Goal: Transaction & Acquisition: Obtain resource

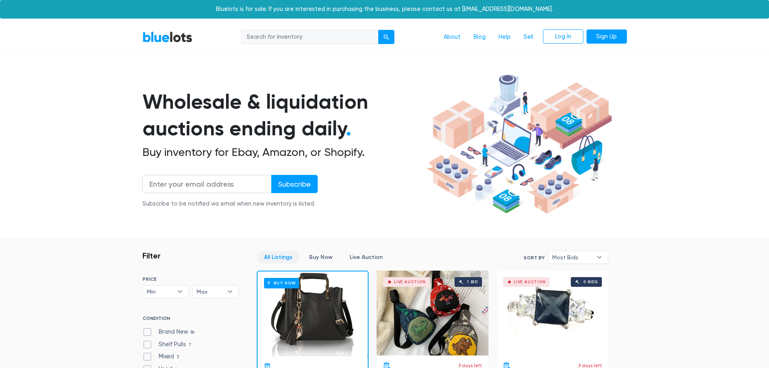
click at [697, 104] on section "Wholesale & liquidation auctions ending daily . Buy inventory for Ebay, Amazon,…" at bounding box center [384, 155] width 769 height 168
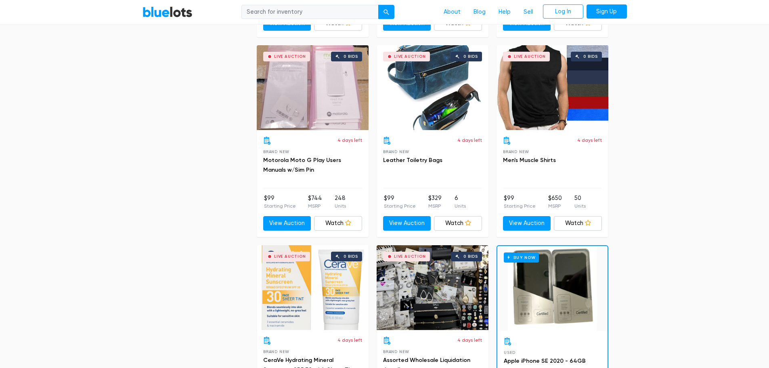
scroll to position [3393, 0]
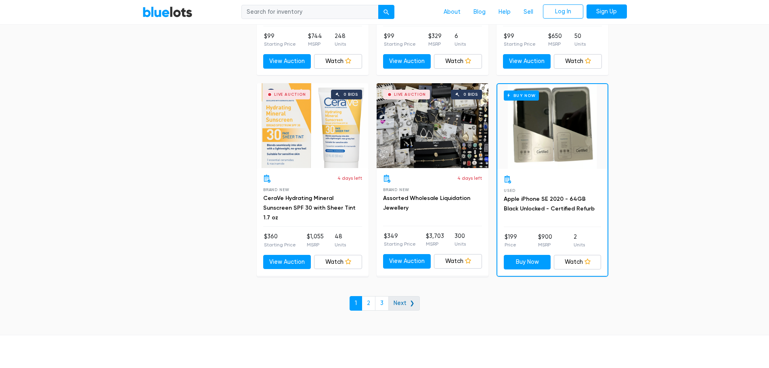
click at [403, 306] on link "Next ❯" at bounding box center [405, 303] width 32 height 15
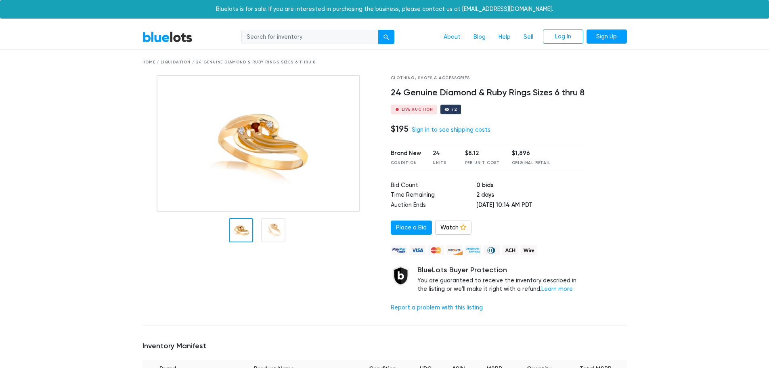
click at [251, 141] on img at bounding box center [259, 143] width 204 height 137
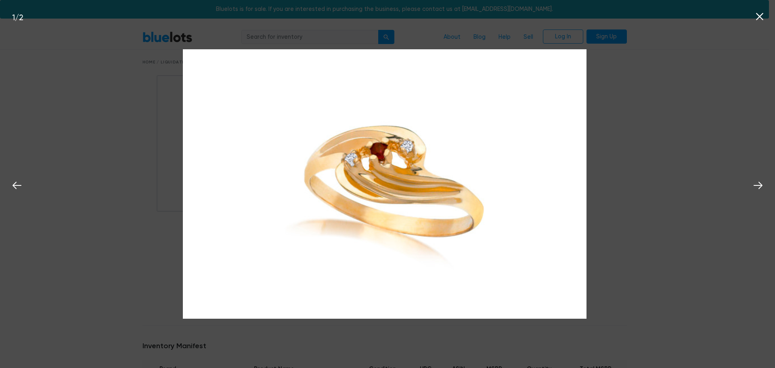
click at [759, 15] on icon at bounding box center [760, 17] width 12 height 12
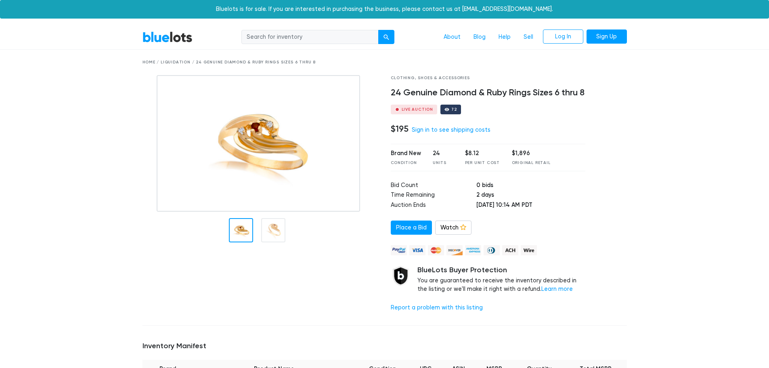
scroll to position [242, 0]
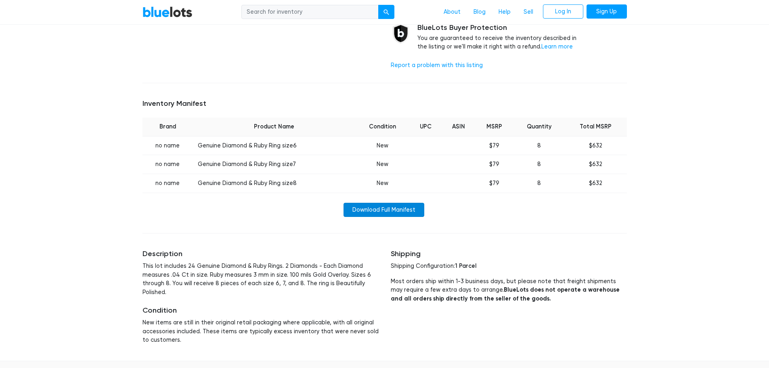
click at [388, 210] on link "Download Full Manifest" at bounding box center [384, 210] width 81 height 15
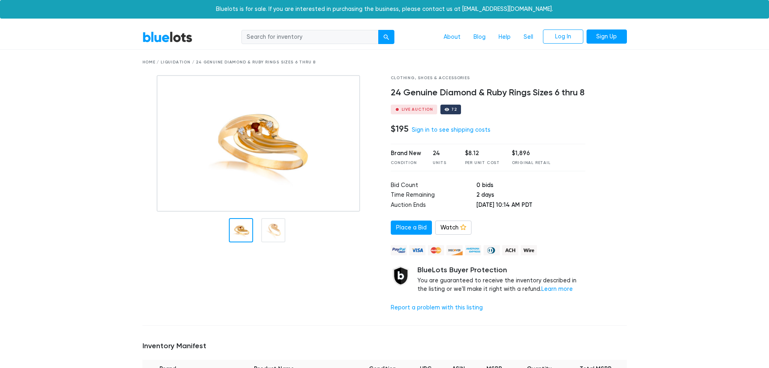
click at [266, 126] on img at bounding box center [259, 143] width 204 height 137
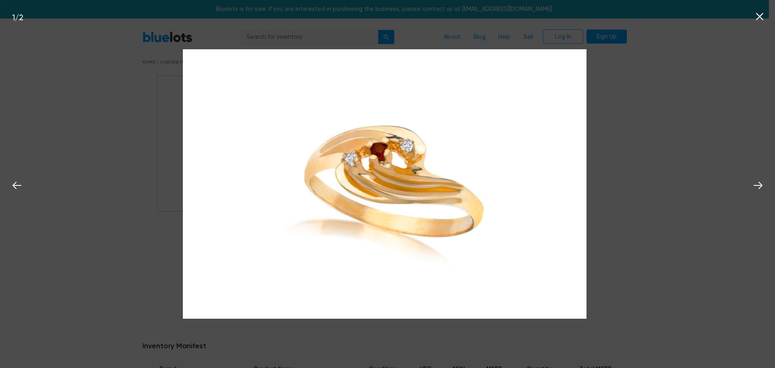
click at [716, 189] on div "1 / 2" at bounding box center [387, 184] width 775 height 368
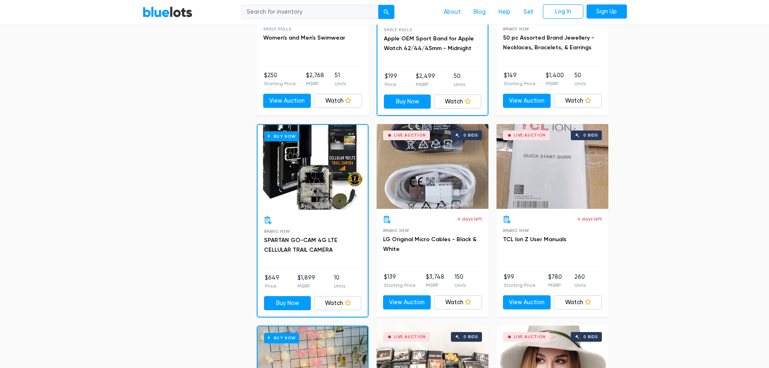
scroll to position [525, 0]
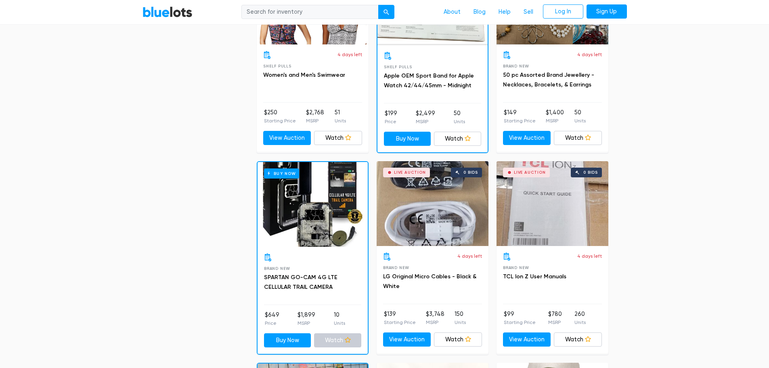
click at [329, 335] on link "Watch" at bounding box center [337, 340] width 47 height 15
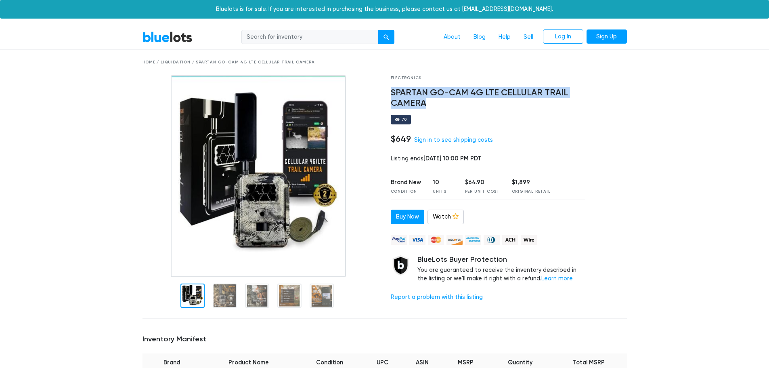
drag, startPoint x: 391, startPoint y: 89, endPoint x: 507, endPoint y: 101, distance: 116.9
click at [510, 101] on h4 "SPARTAN GO-CAM 4G LTE CELLULAR TRAIL CAMERA" at bounding box center [488, 98] width 195 height 21
copy h4 "SPARTAN GO-CAM 4G LTE CELLULAR TRAIL CAMERA"
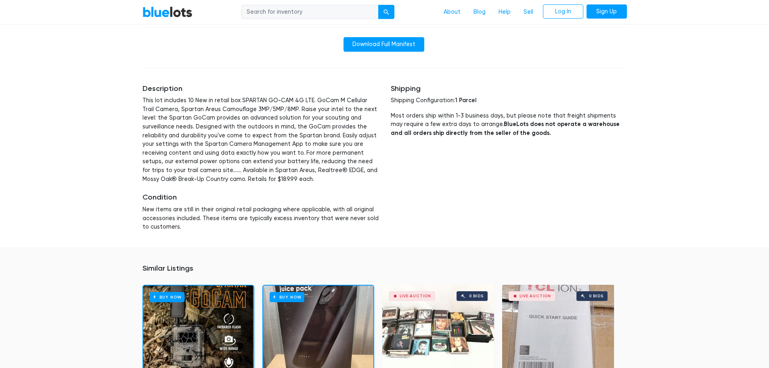
scroll to position [323, 0]
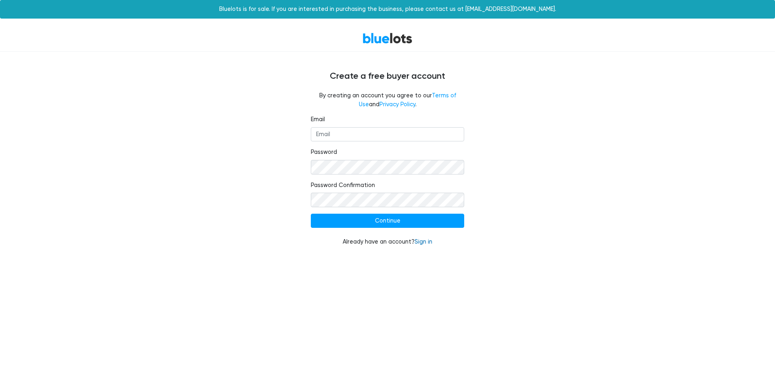
click at [420, 243] on link "Sign in" at bounding box center [424, 241] width 18 height 7
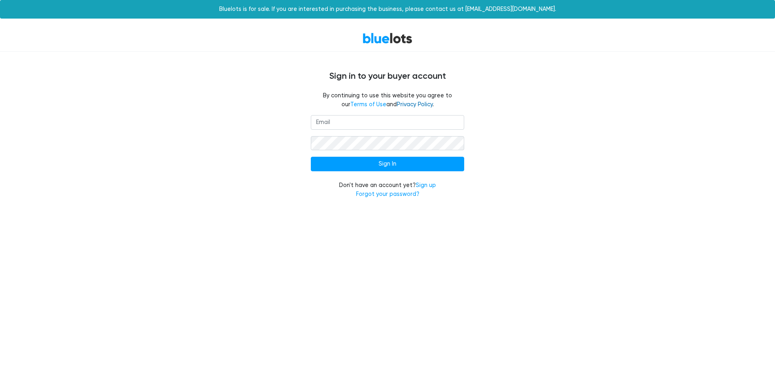
type input "[EMAIL_ADDRESS][PERSON_NAME][DOMAIN_NAME]"
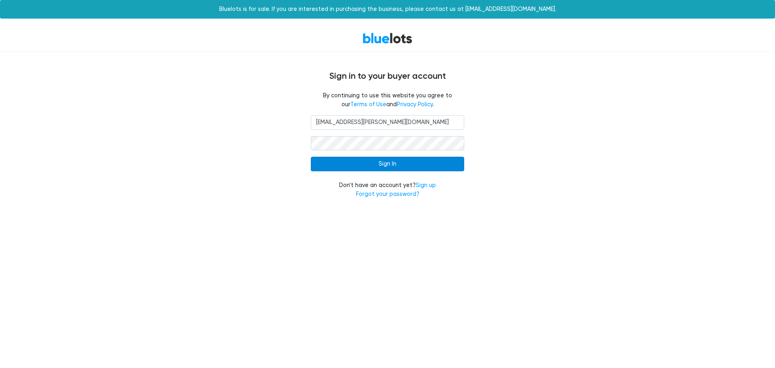
click at [403, 166] on input "Sign In" at bounding box center [387, 164] width 153 height 15
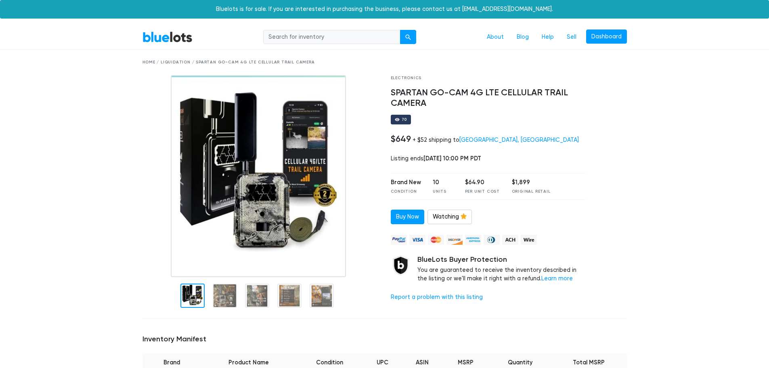
click at [160, 33] on link "BlueLots" at bounding box center [168, 37] width 50 height 12
click at [153, 35] on link "BlueLots" at bounding box center [168, 37] width 50 height 12
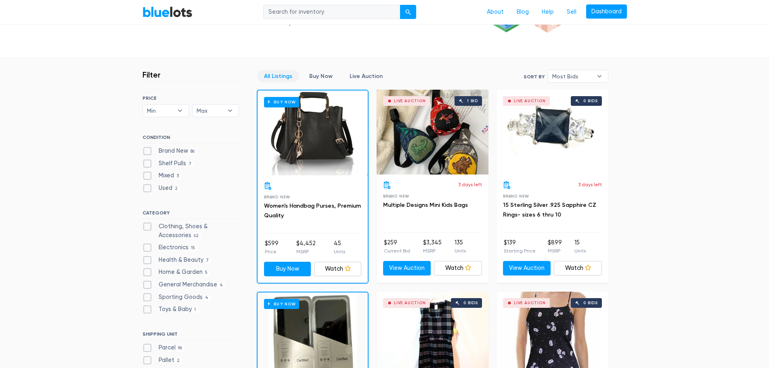
scroll to position [121, 0]
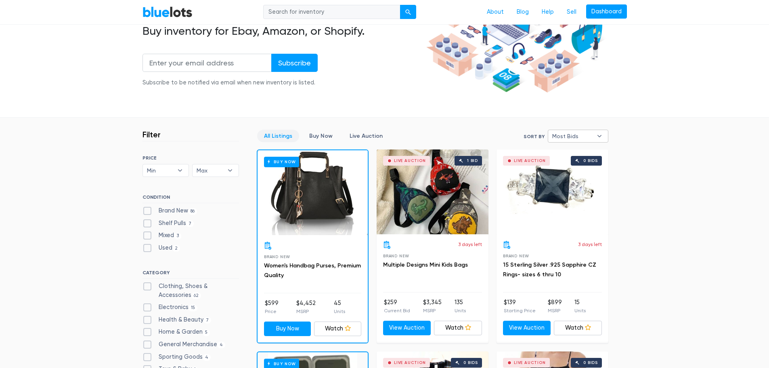
click at [584, 140] on span "Most Bids" at bounding box center [573, 136] width 40 height 12
click at [579, 180] on li "Newly Listed" at bounding box center [582, 178] width 63 height 13
select select "newly_listed"
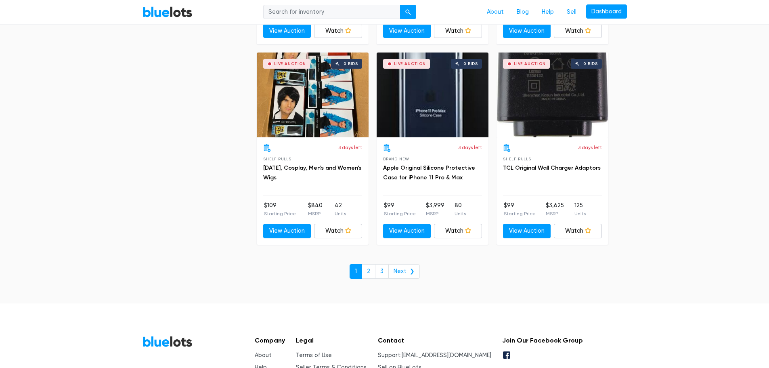
scroll to position [3093, 0]
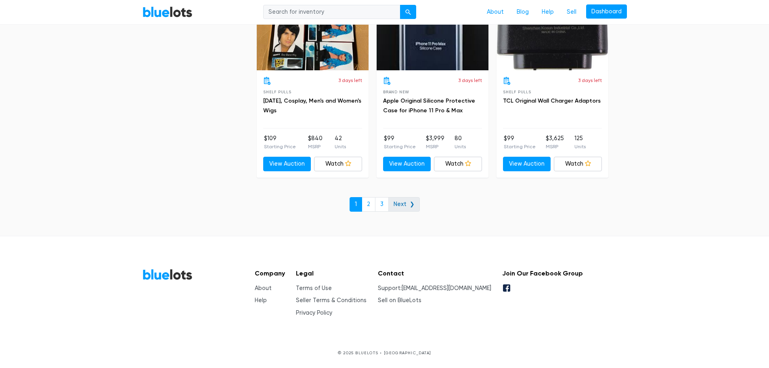
click at [407, 204] on link "Next ❯" at bounding box center [405, 204] width 32 height 15
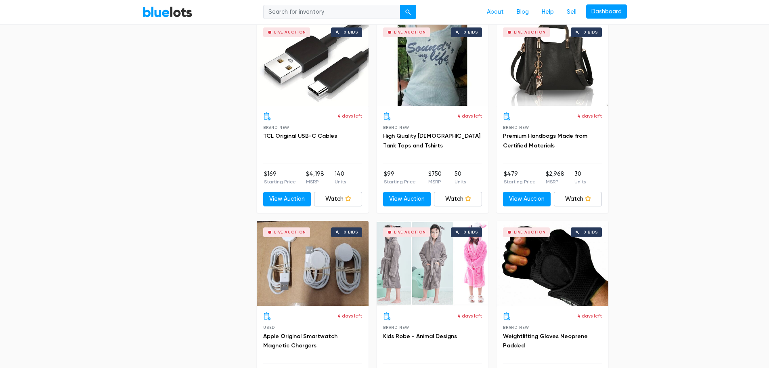
scroll to position [2899, 0]
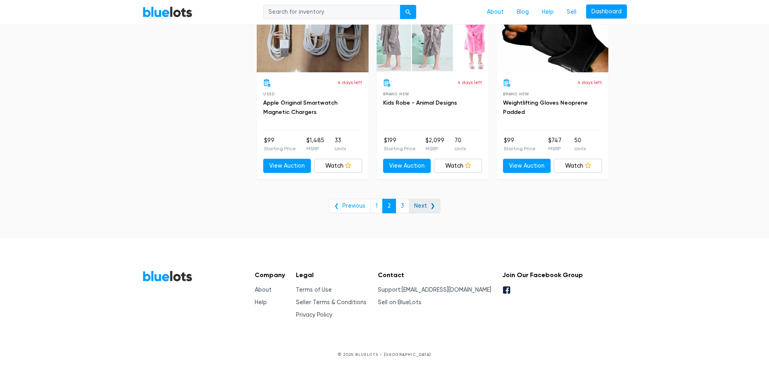
click at [429, 206] on link "Next ❯" at bounding box center [425, 206] width 32 height 15
